Goal: Task Accomplishment & Management: Manage account settings

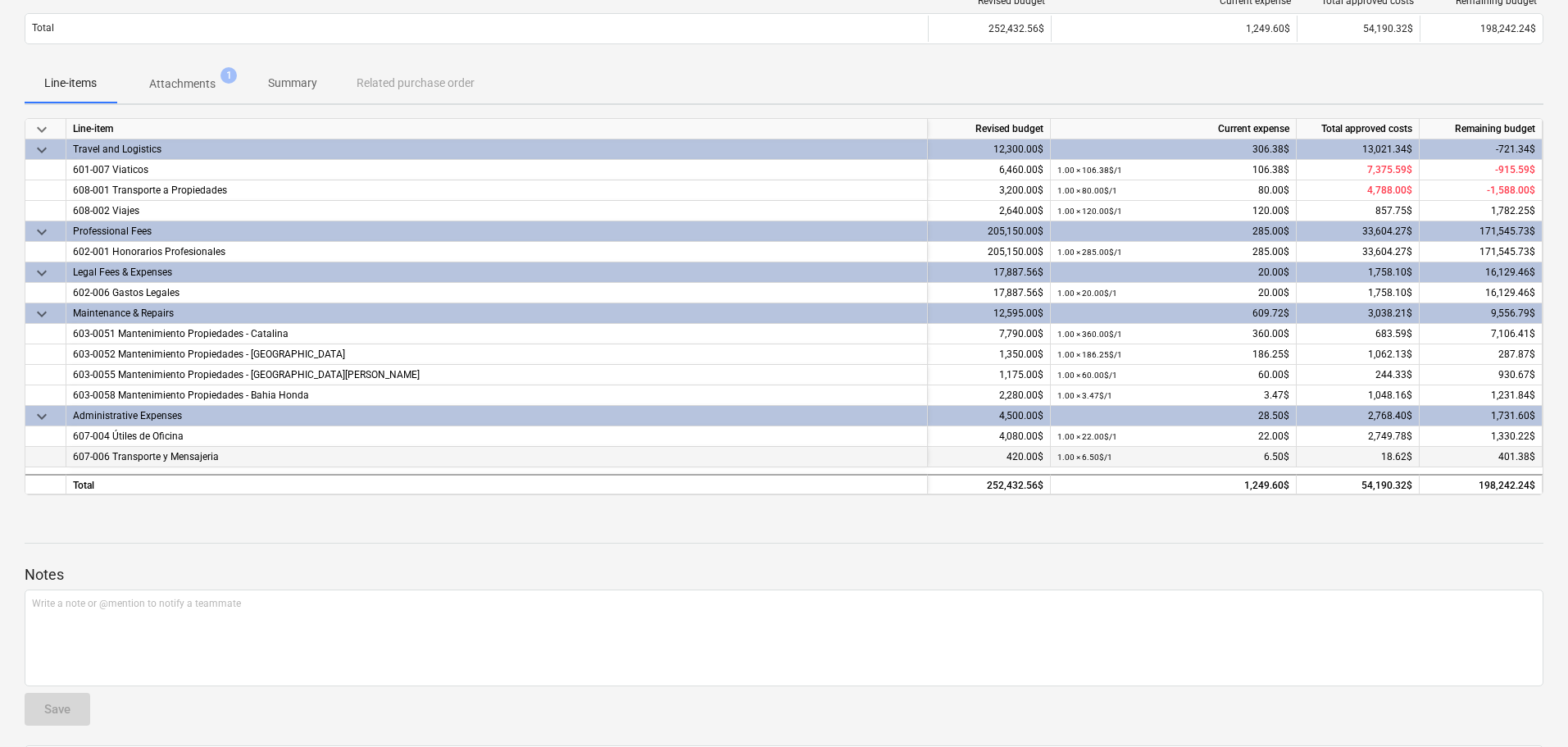
scroll to position [60, 0]
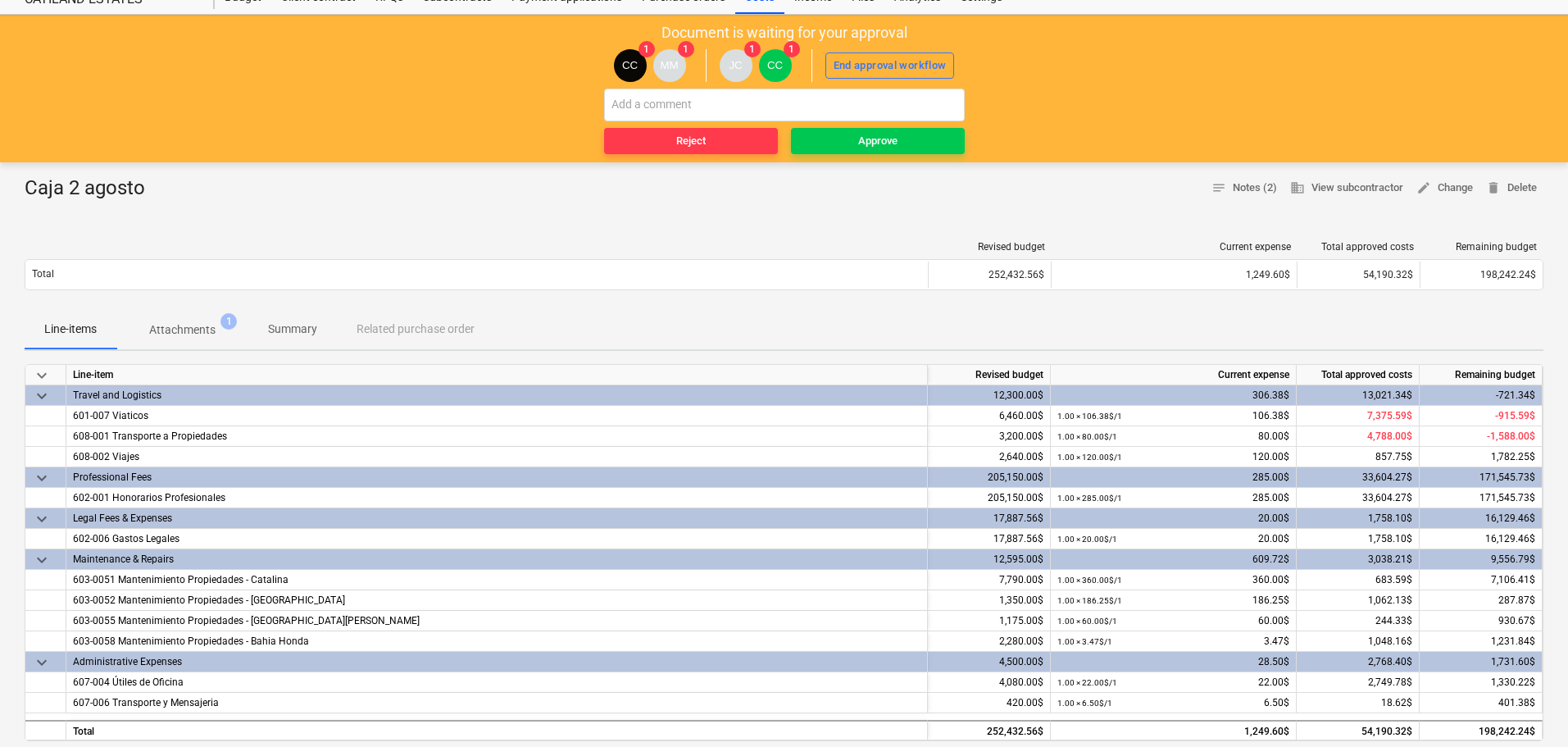
click at [186, 321] on span "Attachments 1" at bounding box center [182, 329] width 132 height 30
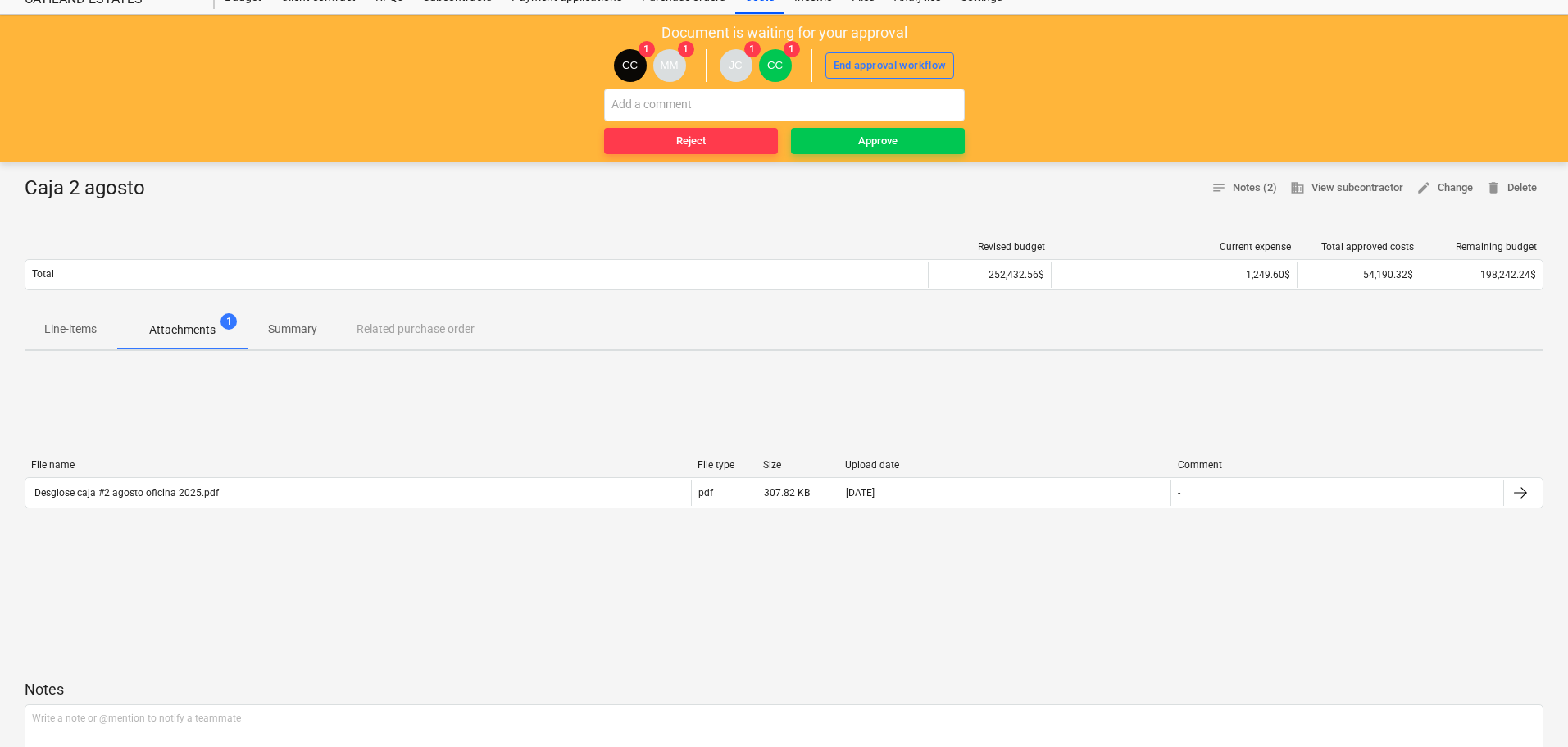
click at [85, 327] on p "Line-items" at bounding box center [70, 328] width 52 height 17
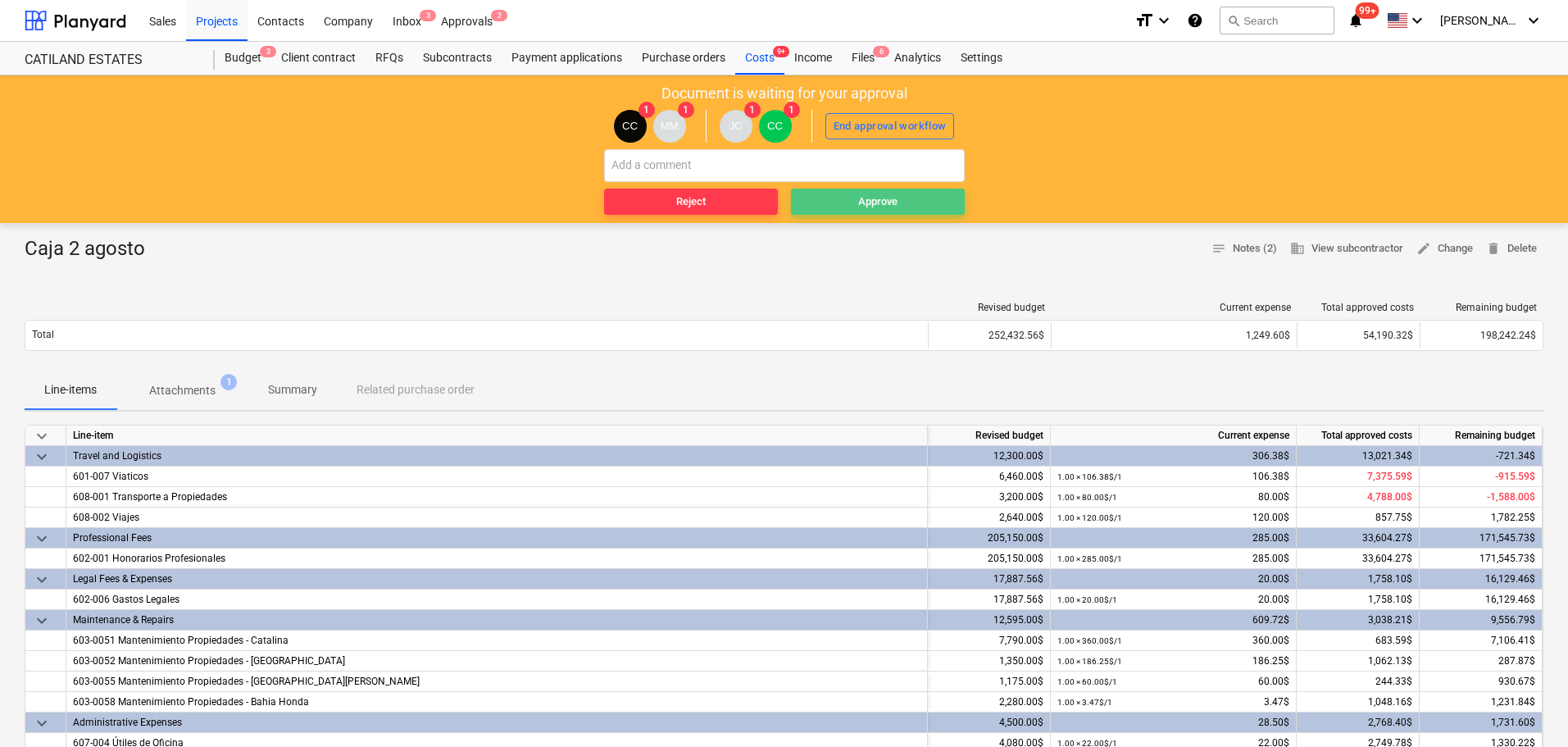
click at [902, 202] on span "Approve" at bounding box center [878, 202] width 160 height 19
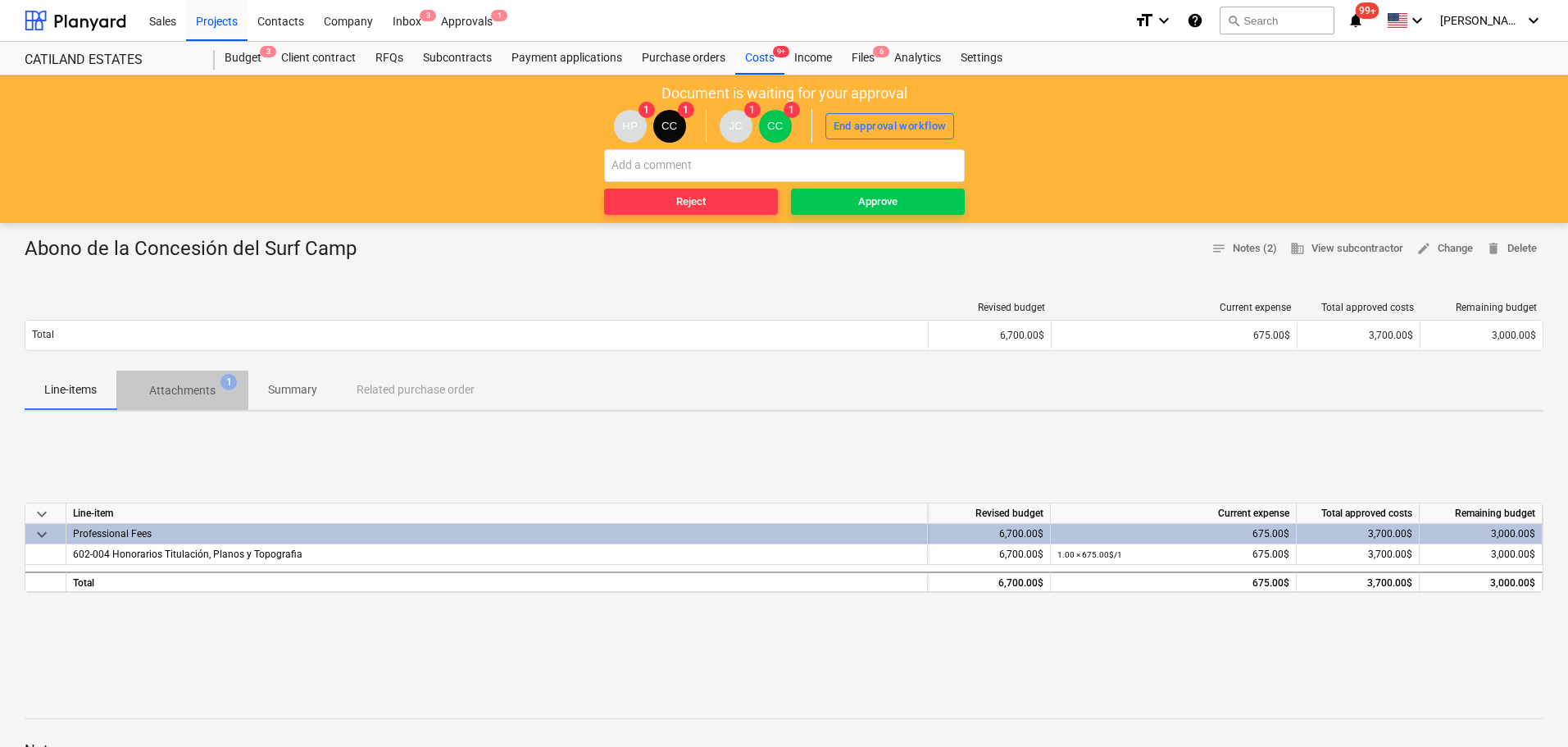
click at [188, 384] on p "Attachments" at bounding box center [182, 391] width 67 height 17
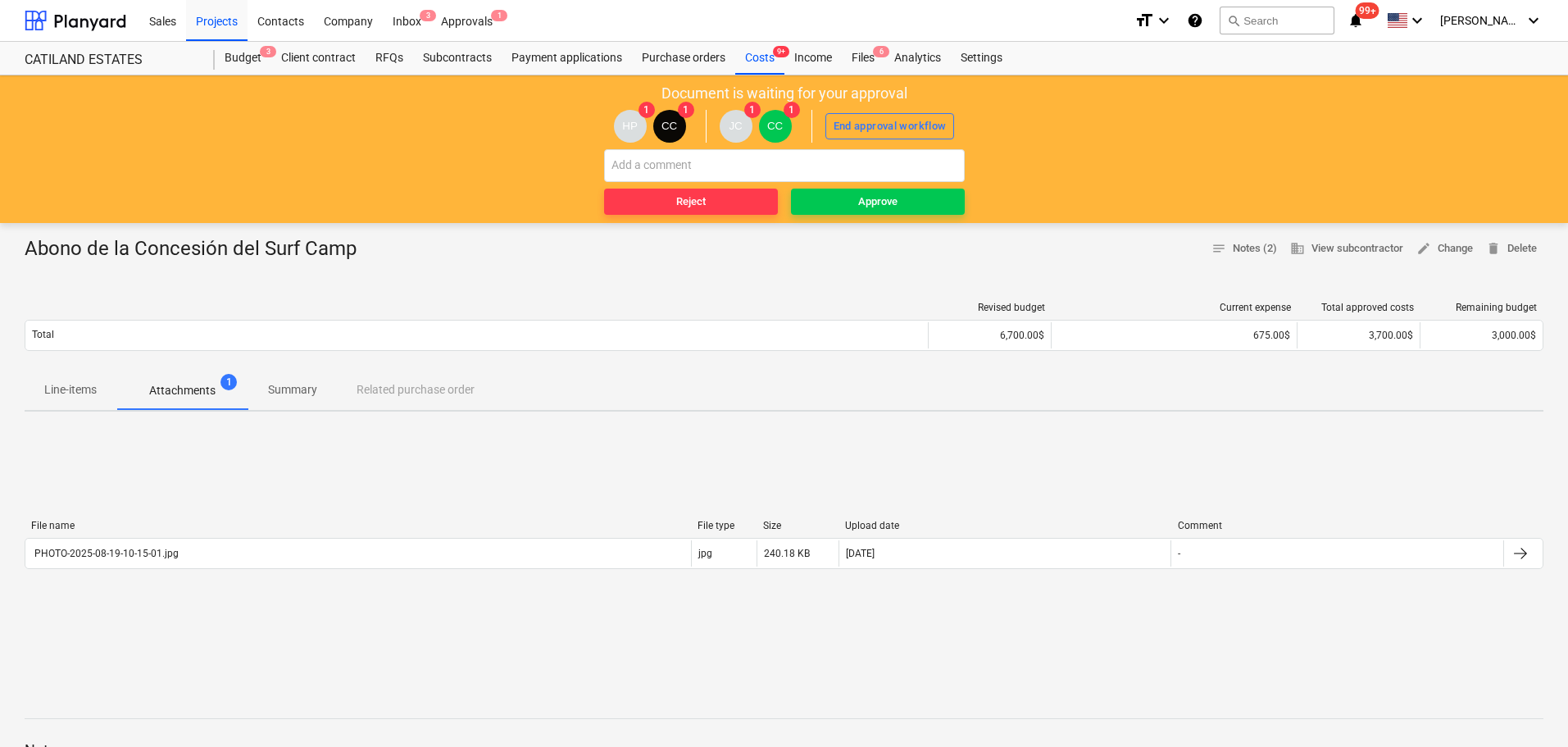
click at [70, 396] on p "Line-items" at bounding box center [70, 390] width 52 height 17
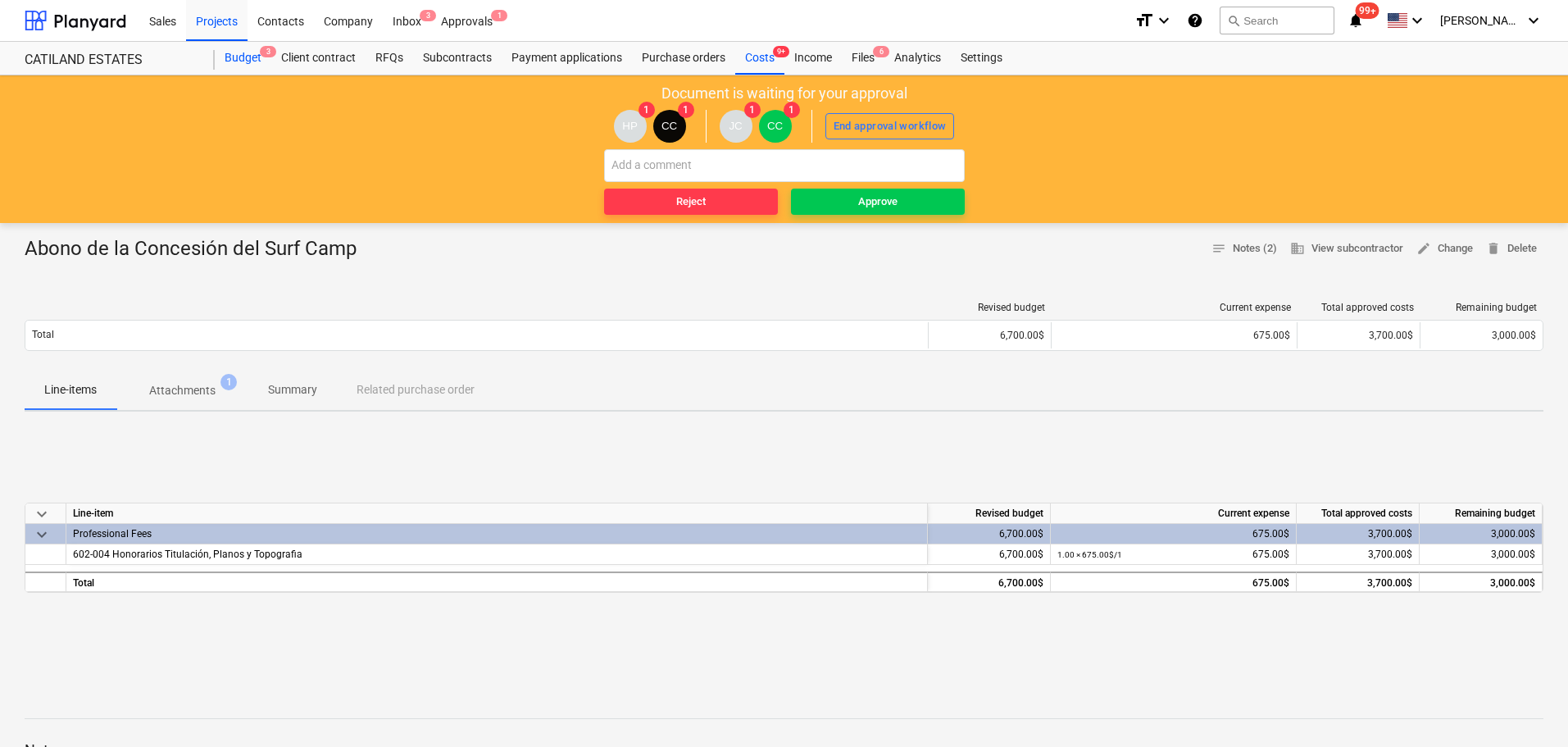
click at [247, 60] on div "Budget 3" at bounding box center [243, 58] width 57 height 32
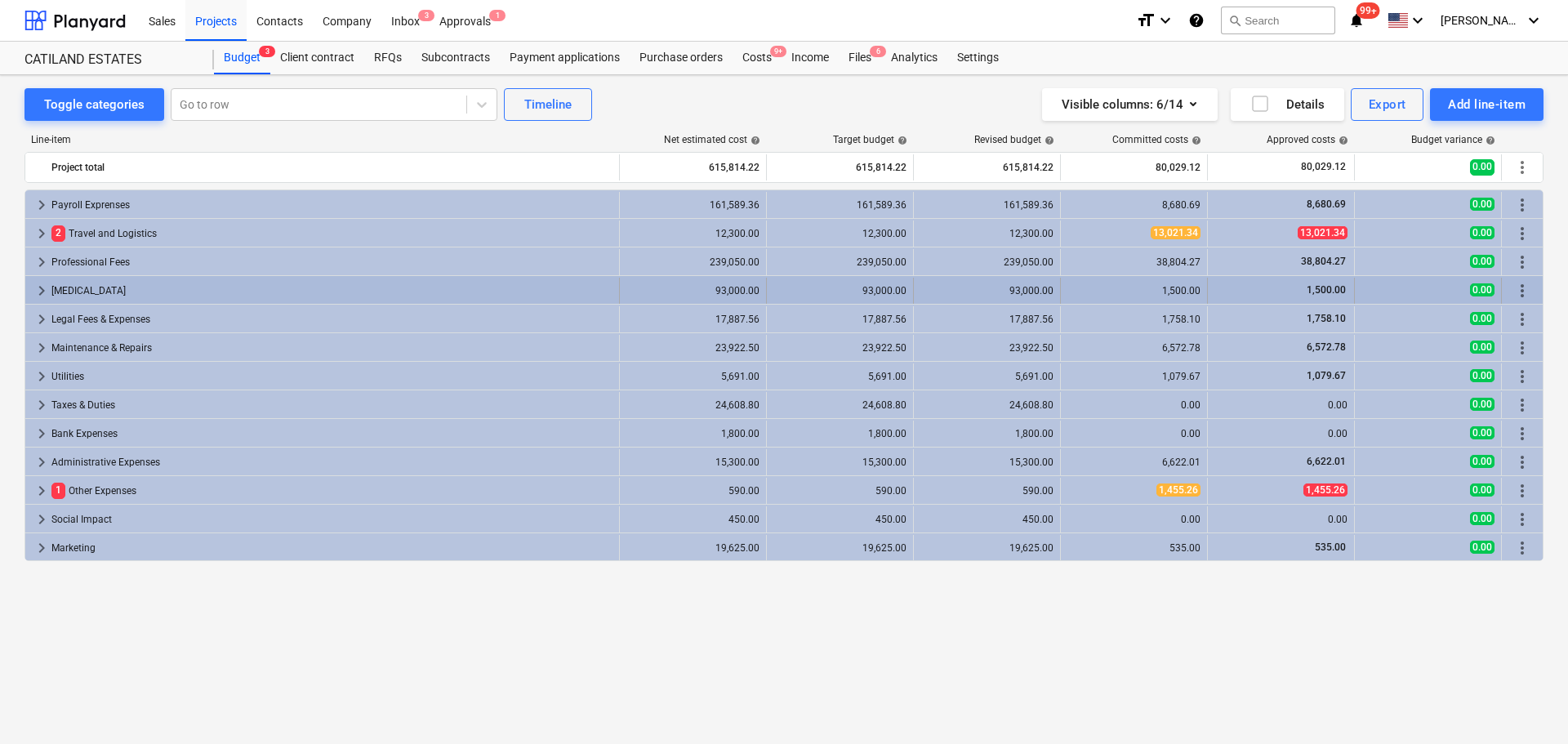
click at [37, 283] on span "keyboard_arrow_right" at bounding box center [41, 291] width 20 height 20
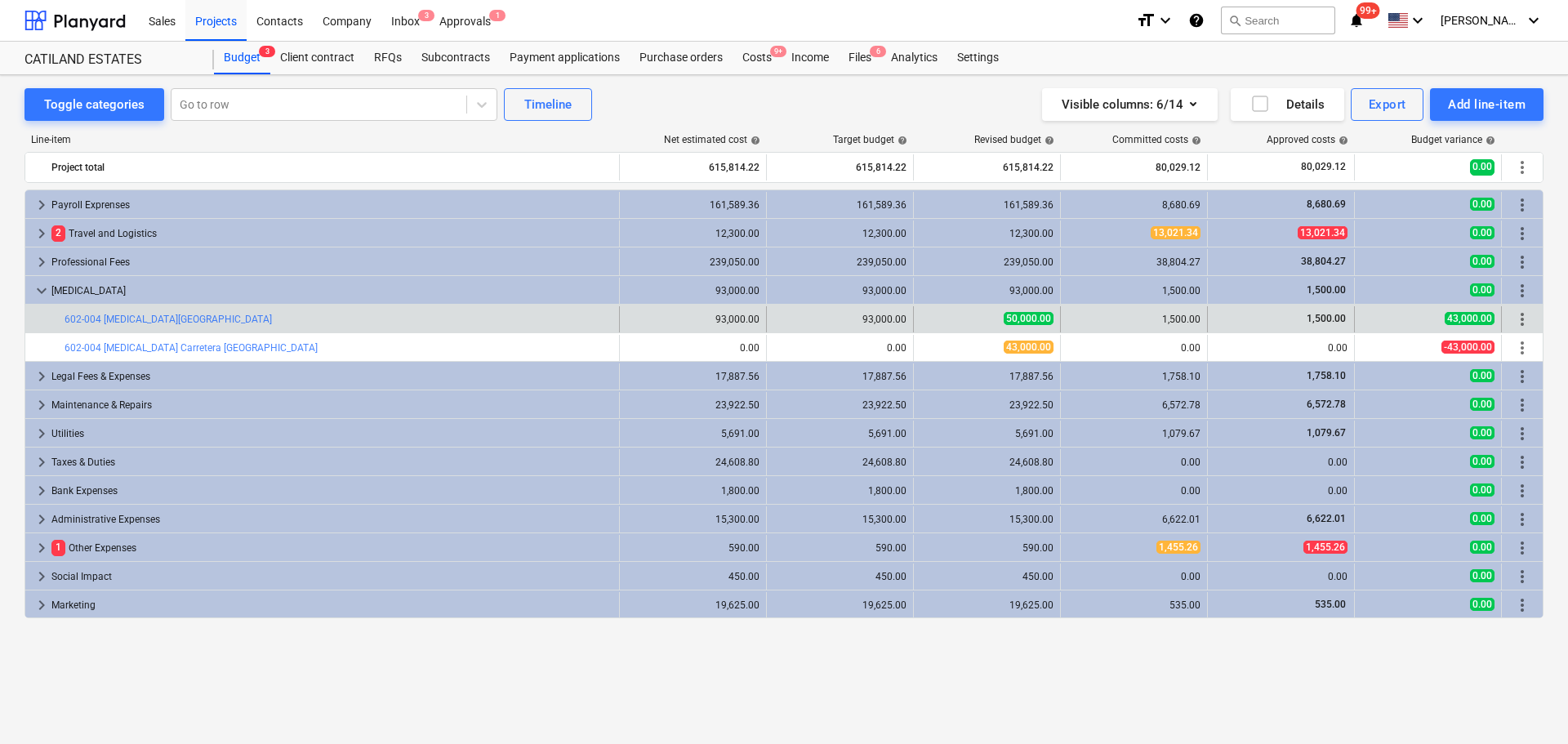
click at [1183, 314] on div "1,500.00" at bounding box center [1134, 319] width 133 height 12
click at [1178, 318] on div "1,500.00" at bounding box center [1134, 319] width 133 height 12
drag, startPoint x: 1166, startPoint y: 320, endPoint x: 1210, endPoint y: 321, distance: 44.0
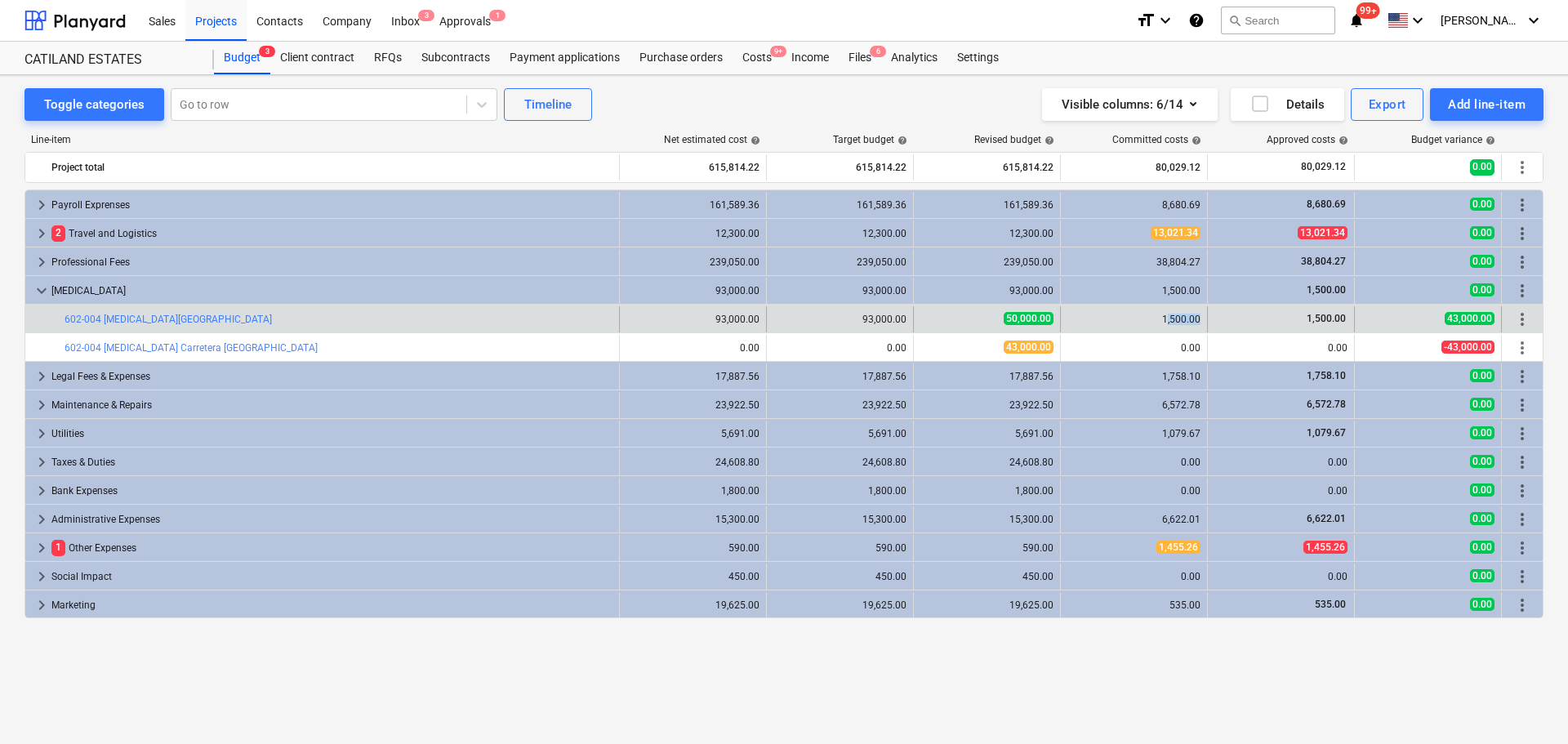
click at [1210, 321] on div "bar_chart 602-004 CAPEX Surf Camp edit 93,000.00 edit 93,000.00 edit 50,000.00 …" at bounding box center [784, 319] width 1518 height 26
click at [1205, 321] on div "1,500.00" at bounding box center [1135, 319] width 147 height 26
drag, startPoint x: 1164, startPoint y: 318, endPoint x: 1210, endPoint y: 319, distance: 46.0
click at [1210, 319] on div "bar_chart 602-004 CAPEX Surf Camp edit 93,000.00 edit 93,000.00 edit 50,000.00 …" at bounding box center [784, 319] width 1518 height 26
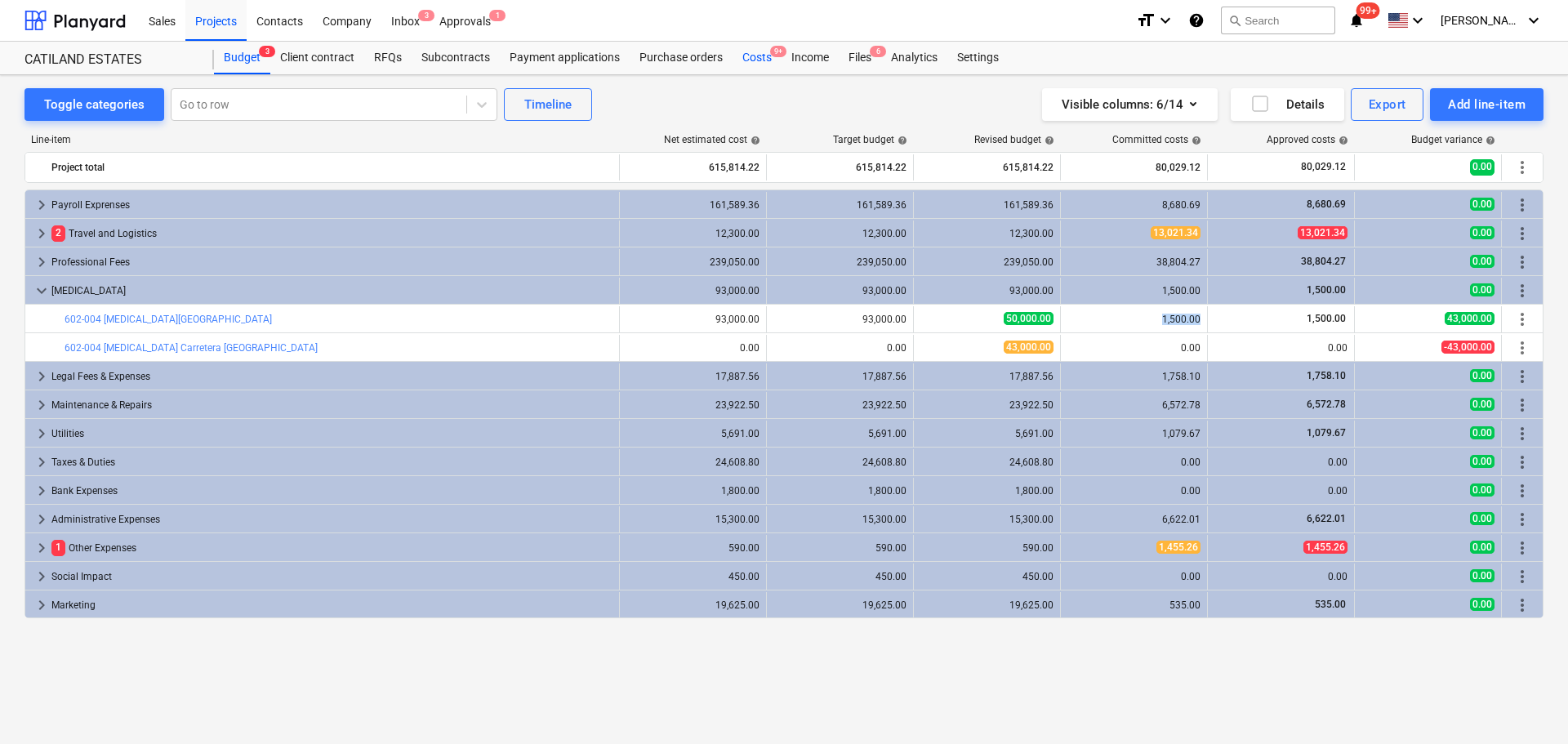
click at [757, 54] on div "Costs 9+" at bounding box center [757, 58] width 49 height 32
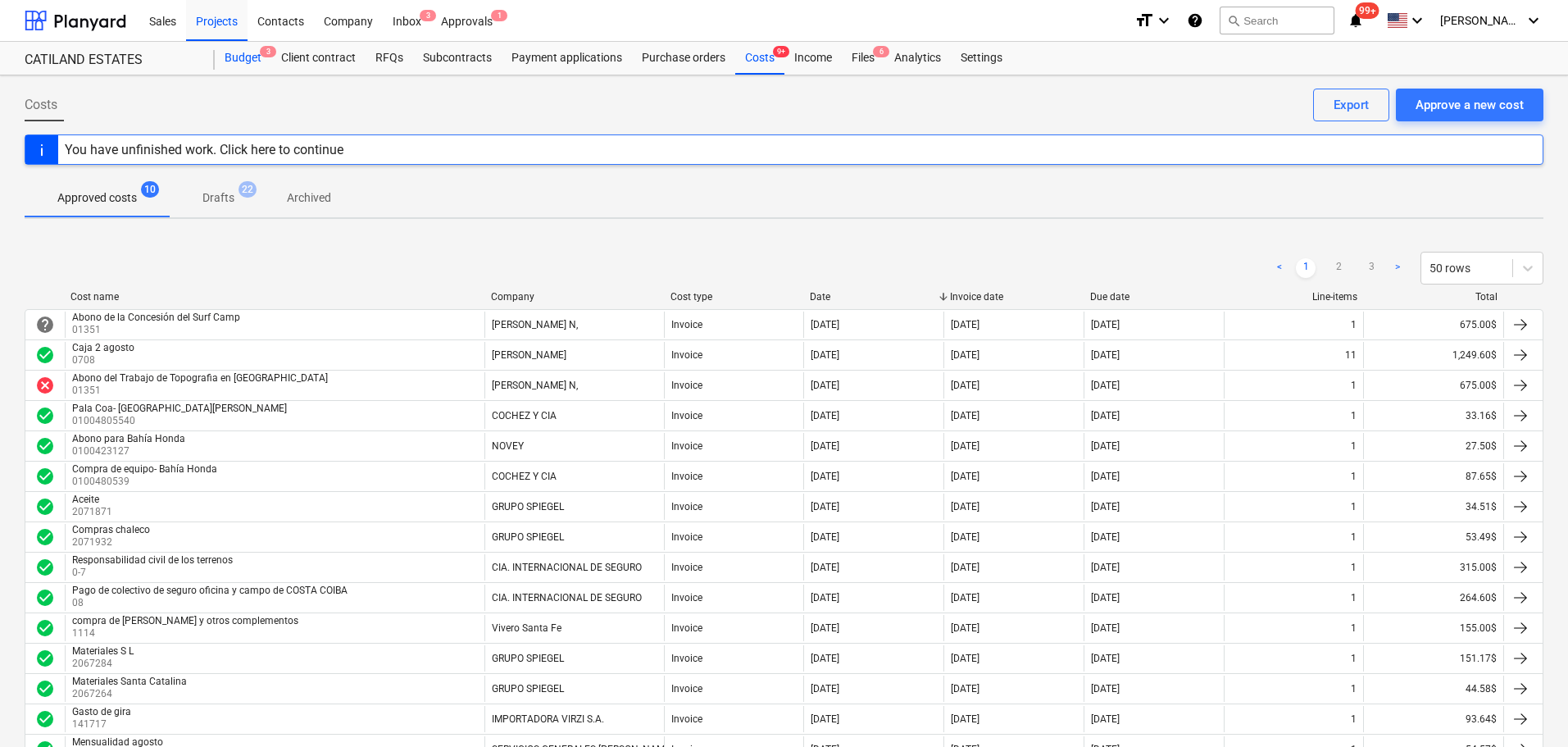
click at [243, 55] on div "Budget 3" at bounding box center [243, 58] width 57 height 32
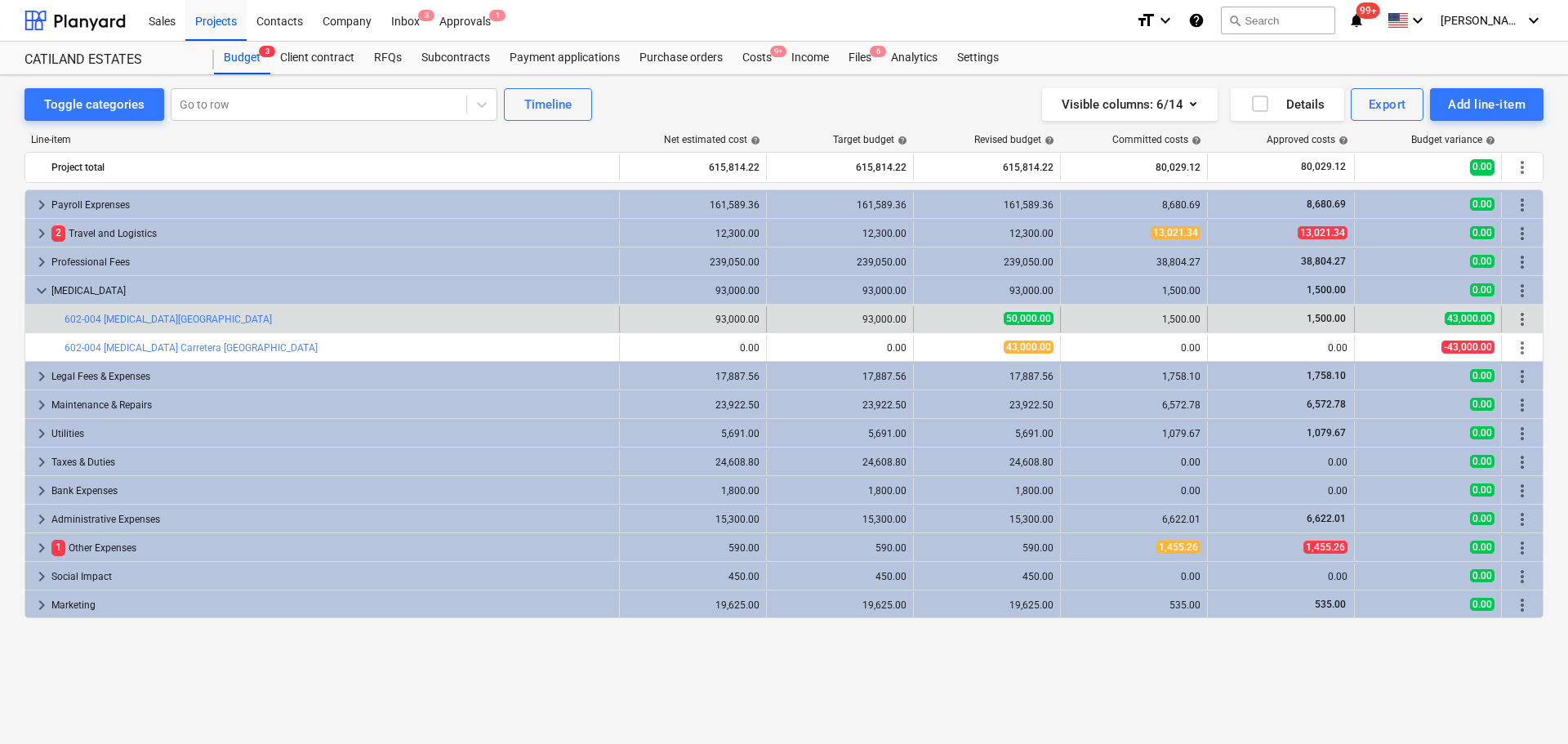
click at [1168, 321] on div "1,500.00" at bounding box center [1134, 319] width 133 height 12
click at [1174, 318] on div "1,500.00" at bounding box center [1134, 319] width 133 height 12
click at [1304, 314] on div "1,500.00" at bounding box center [1281, 318] width 133 height 13
click at [1325, 313] on span "1,500.00" at bounding box center [1326, 318] width 42 height 12
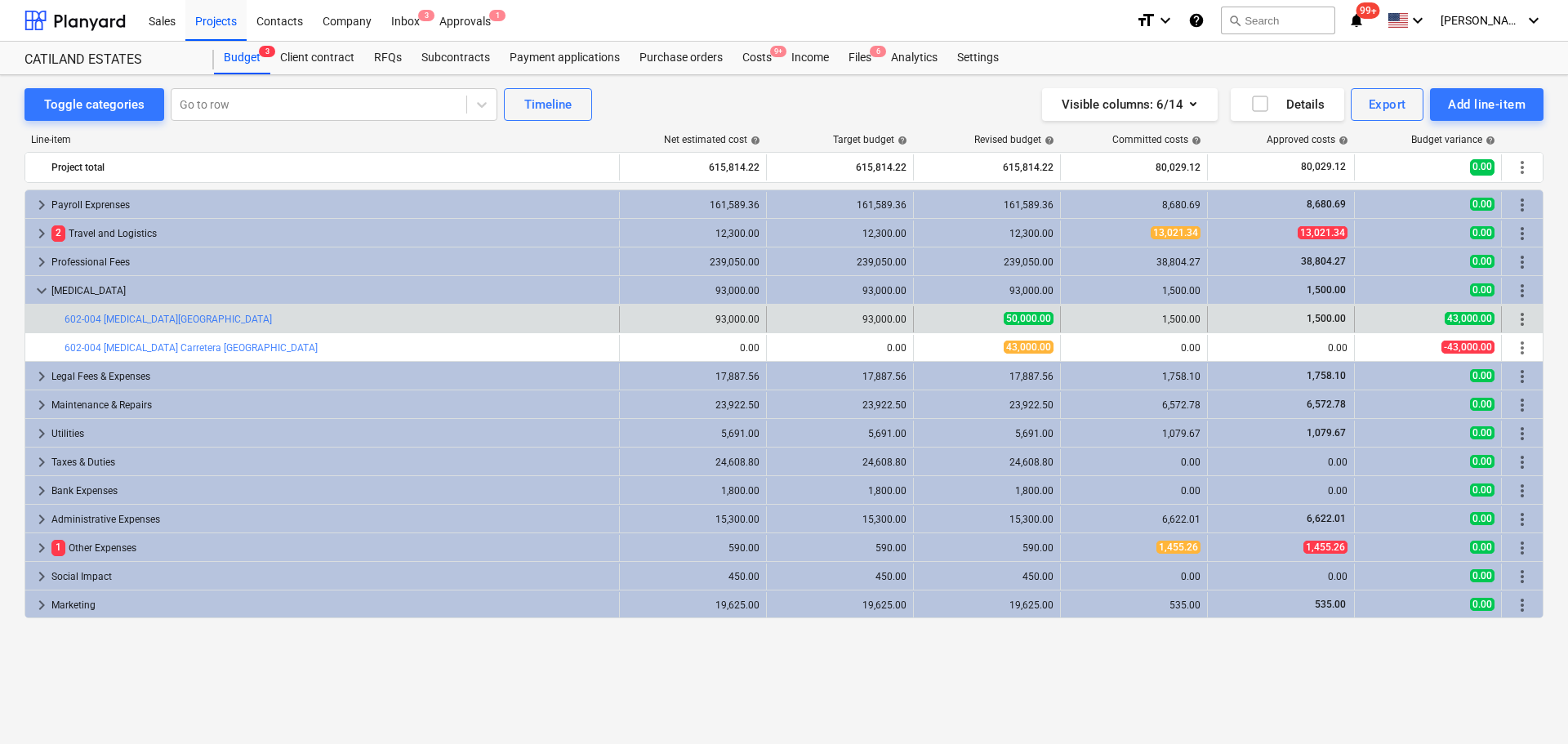
click at [1325, 318] on span "1,500.00" at bounding box center [1326, 318] width 42 height 12
drag, startPoint x: 1304, startPoint y: 319, endPoint x: 1328, endPoint y: 322, distance: 24.2
click at [1328, 322] on div "1,500.00" at bounding box center [1281, 318] width 133 height 13
click at [146, 319] on link "602-004 CAPEX Surf Camp" at bounding box center [168, 319] width 208 height 12
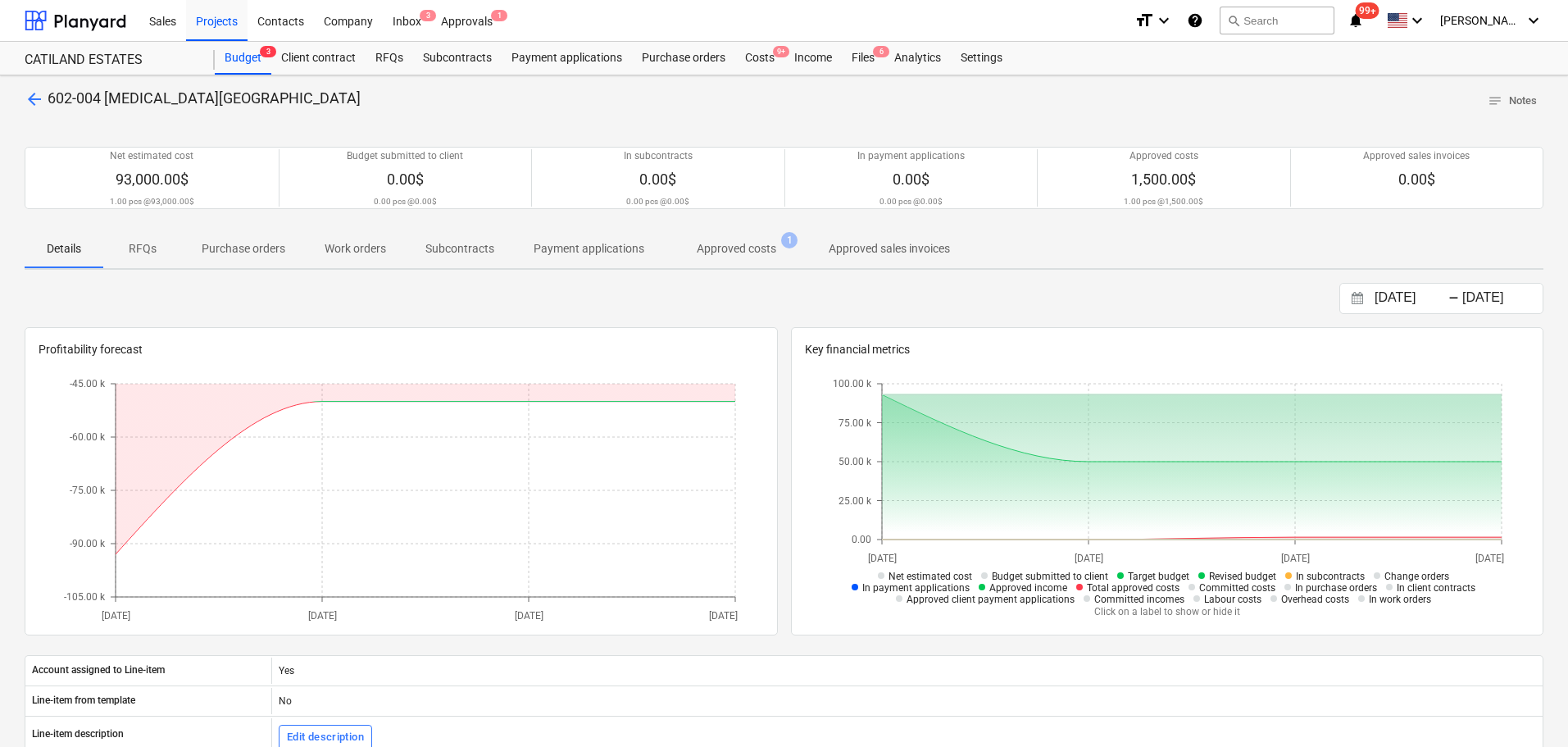
click at [35, 92] on span "arrow_back" at bounding box center [34, 99] width 20 height 20
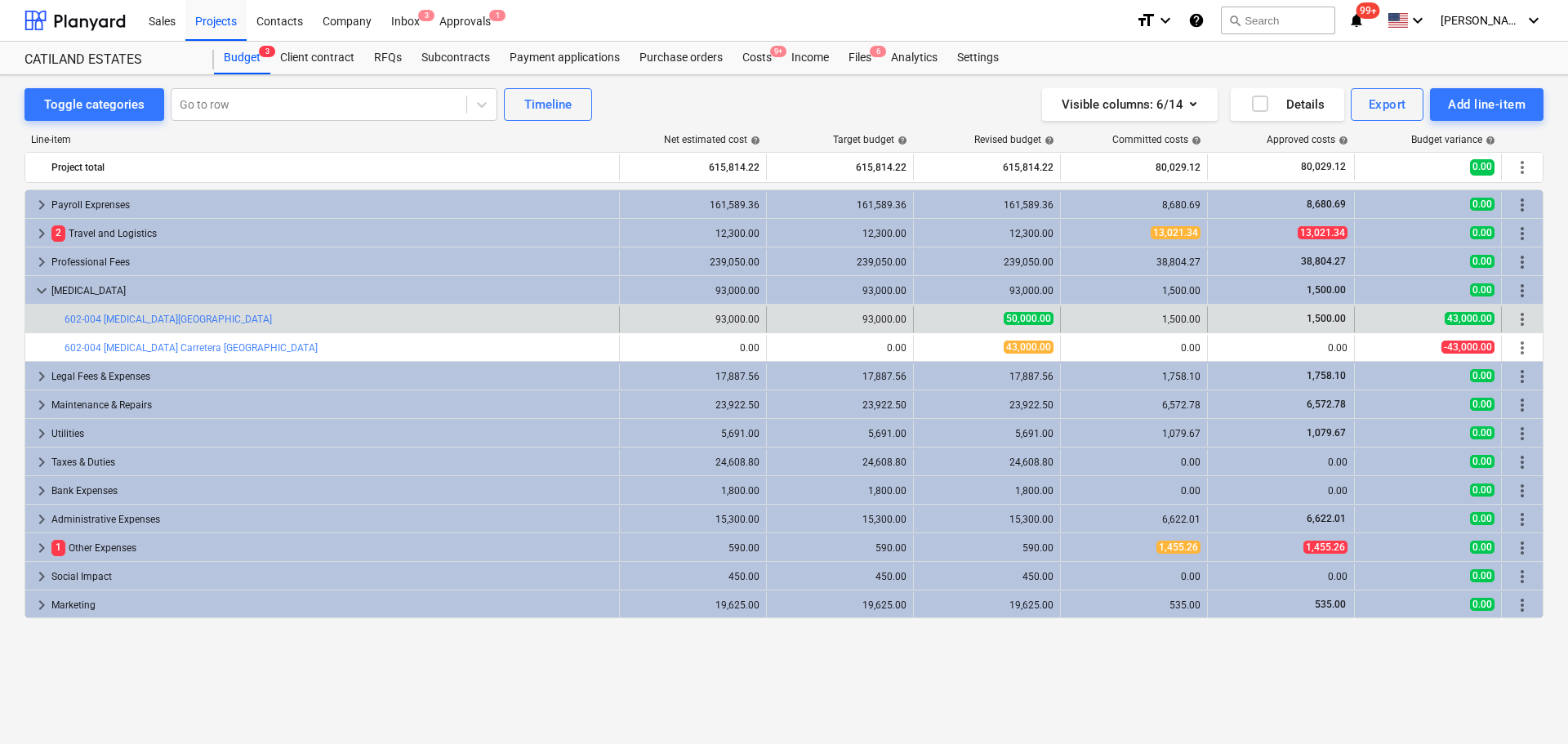
click at [1166, 318] on div "1,500.00" at bounding box center [1134, 319] width 133 height 12
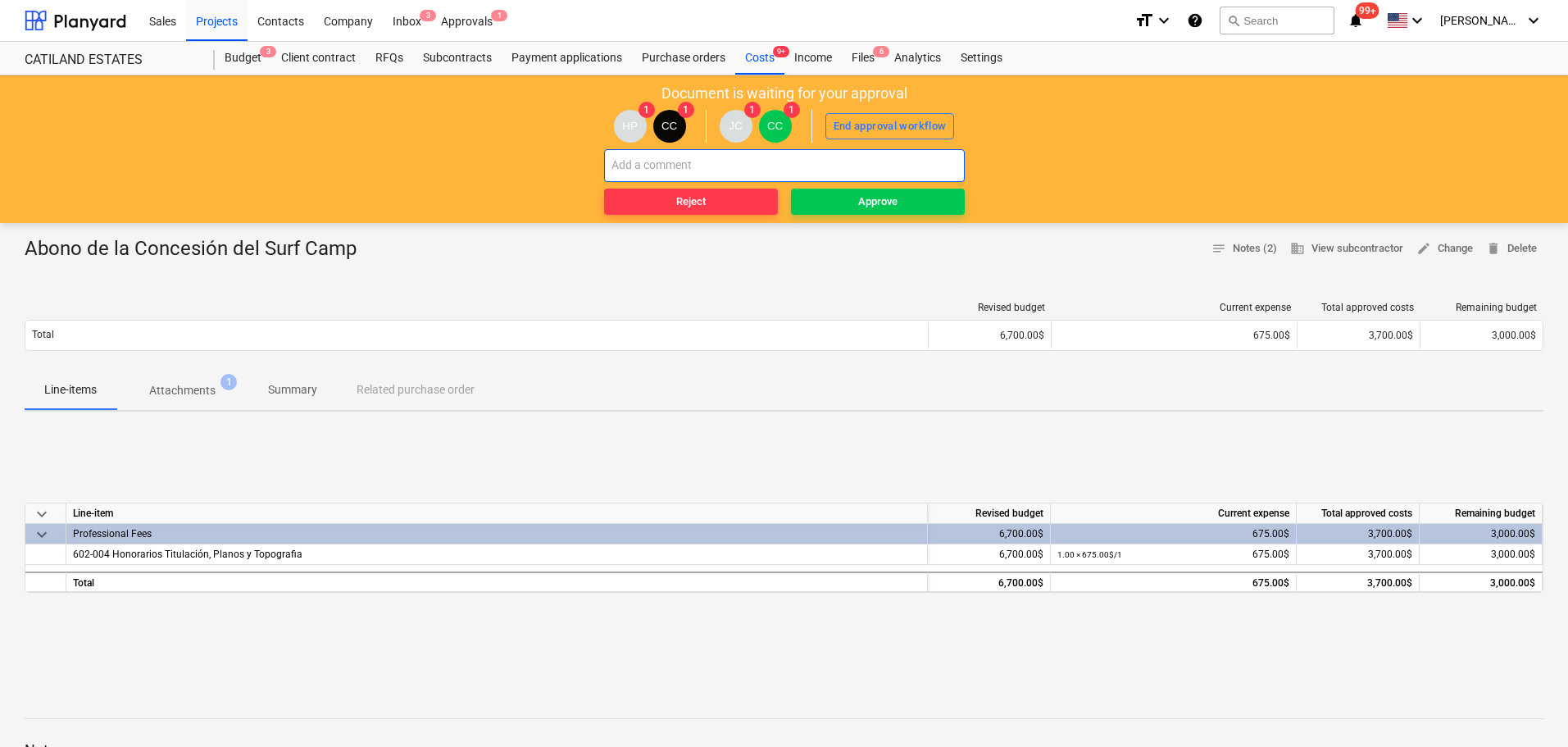
click at [689, 176] on input "text" at bounding box center [784, 165] width 361 height 32
type input "Utilizar Cuenta CAPEX SURF Camp"
click at [764, 208] on span "Reject" at bounding box center [691, 202] width 160 height 19
